Goal: Task Accomplishment & Management: Manage account settings

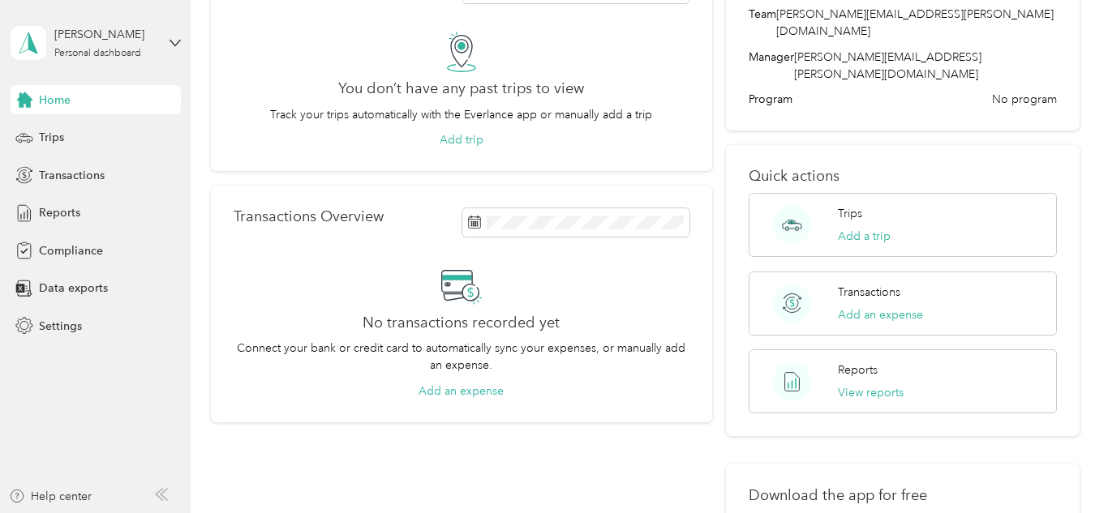
scroll to position [131, 0]
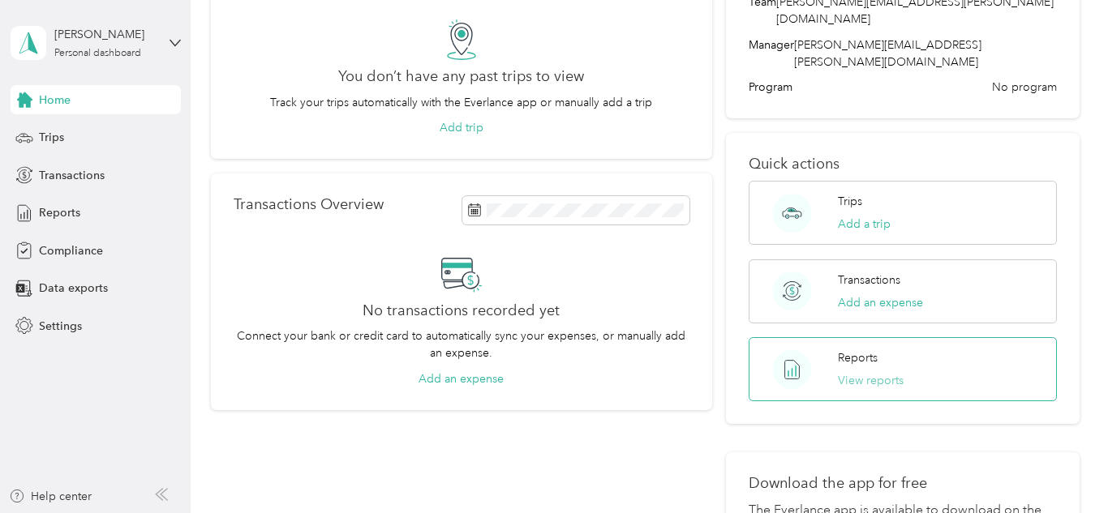
click at [883, 372] on button "View reports" at bounding box center [871, 380] width 66 height 17
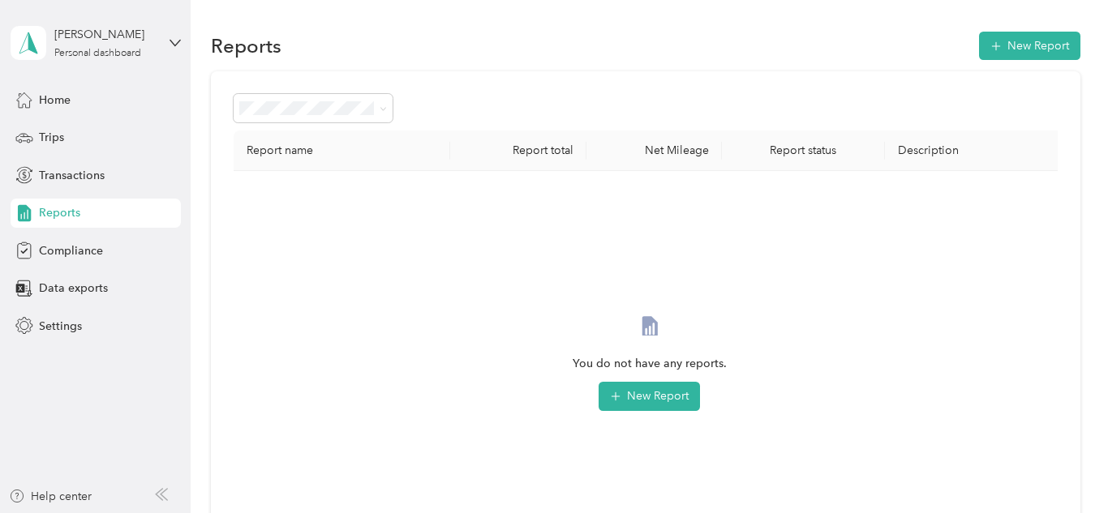
click at [543, 423] on div "You do not have any reports. New Report" at bounding box center [650, 377] width 806 height 386
click at [62, 324] on span "Settings" at bounding box center [60, 326] width 43 height 17
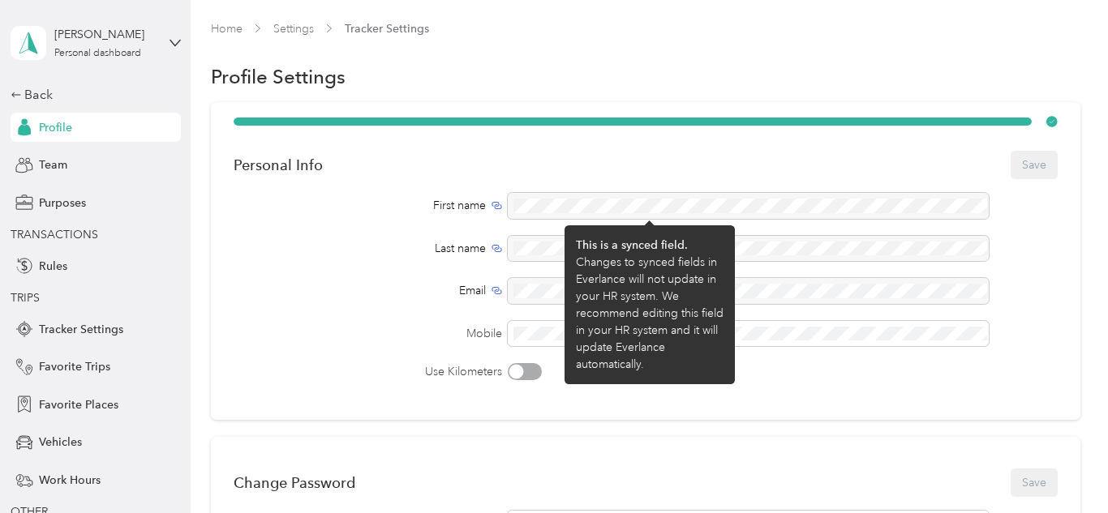
click at [534, 204] on div at bounding box center [748, 206] width 481 height 26
click at [740, 402] on div "Personal Info Save First name Last name Email Mobile Use Kilometers" at bounding box center [645, 261] width 869 height 318
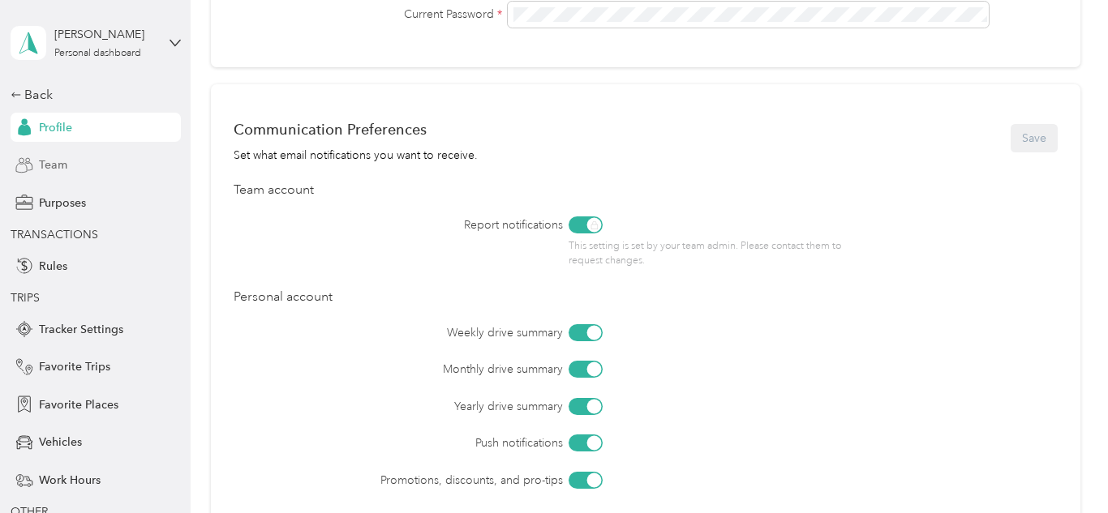
click at [67, 178] on div "Team" at bounding box center [96, 165] width 170 height 29
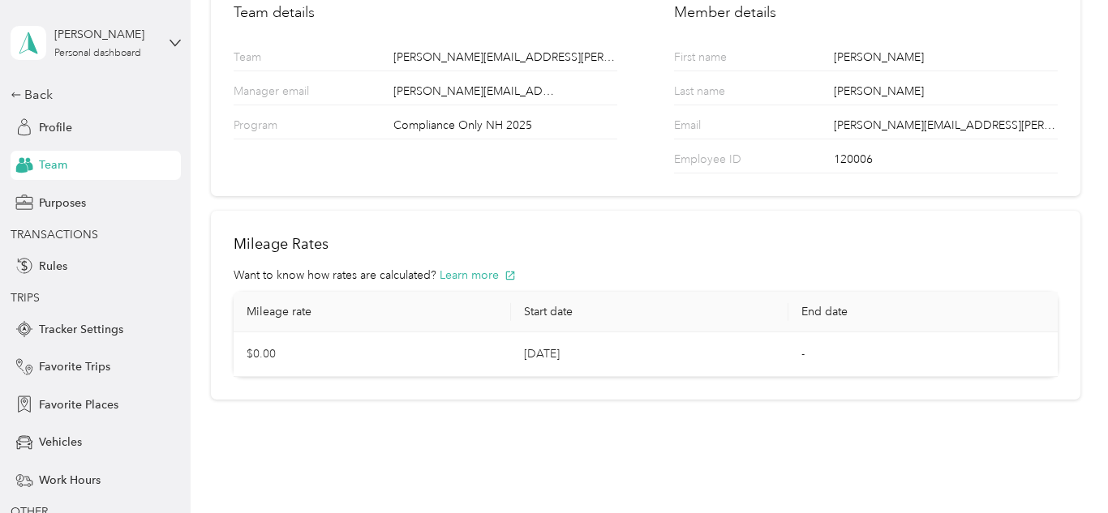
scroll to position [138, 0]
